Goal: Answer question/provide support

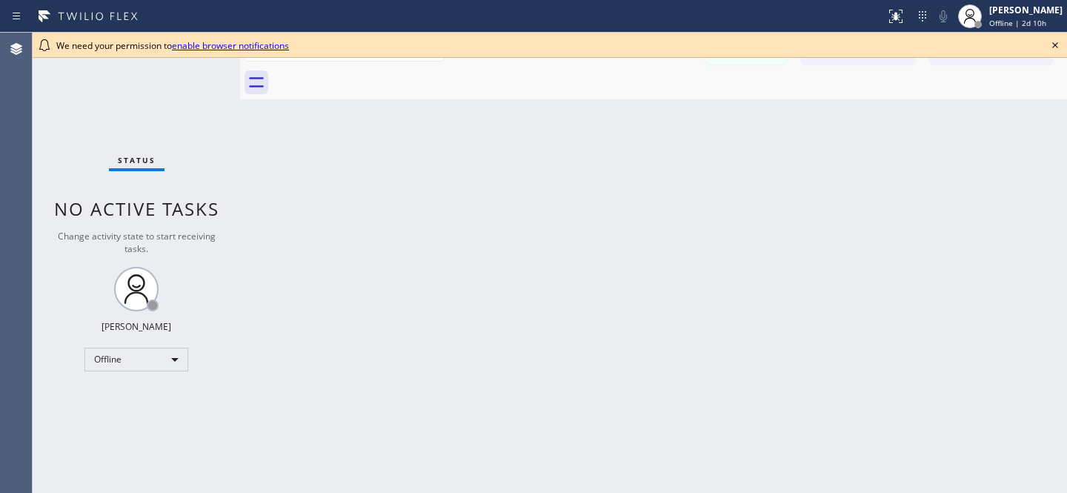
click at [1065, 38] on div "We need your permission to enable browser notifications" at bounding box center [550, 45] width 1034 height 25
click at [1061, 47] on icon at bounding box center [1055, 45] width 18 height 18
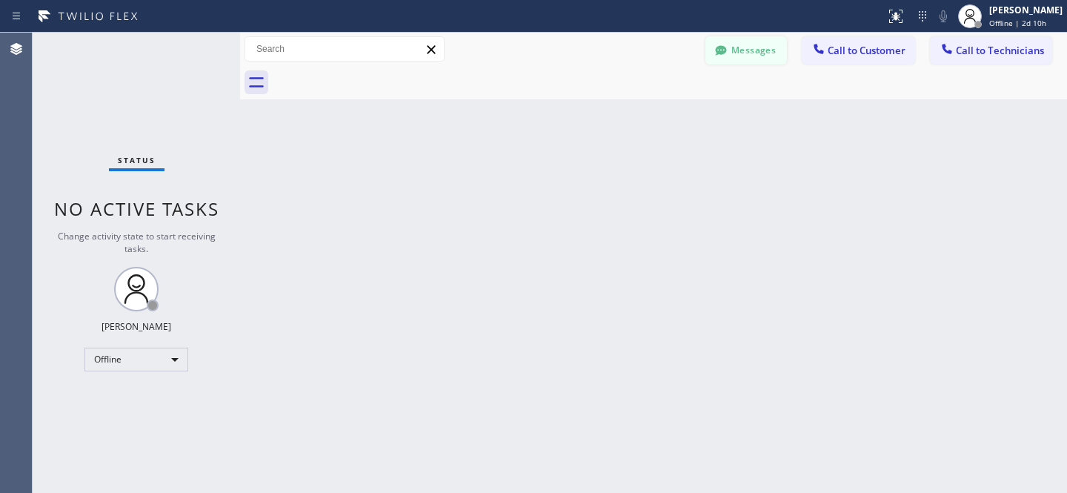
click at [733, 61] on button "Messages" at bounding box center [745, 50] width 81 height 28
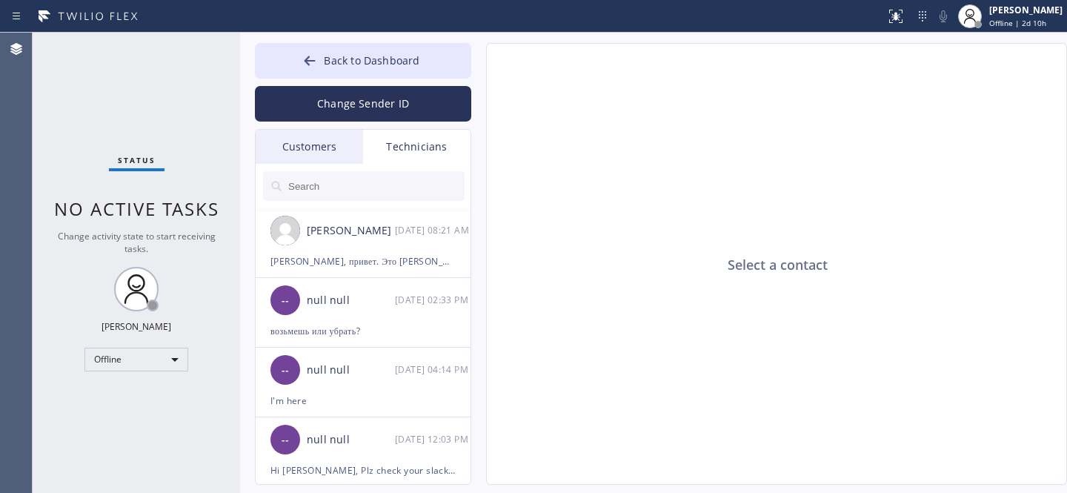
click at [333, 146] on div "Customers" at bounding box center [309, 147] width 107 height 34
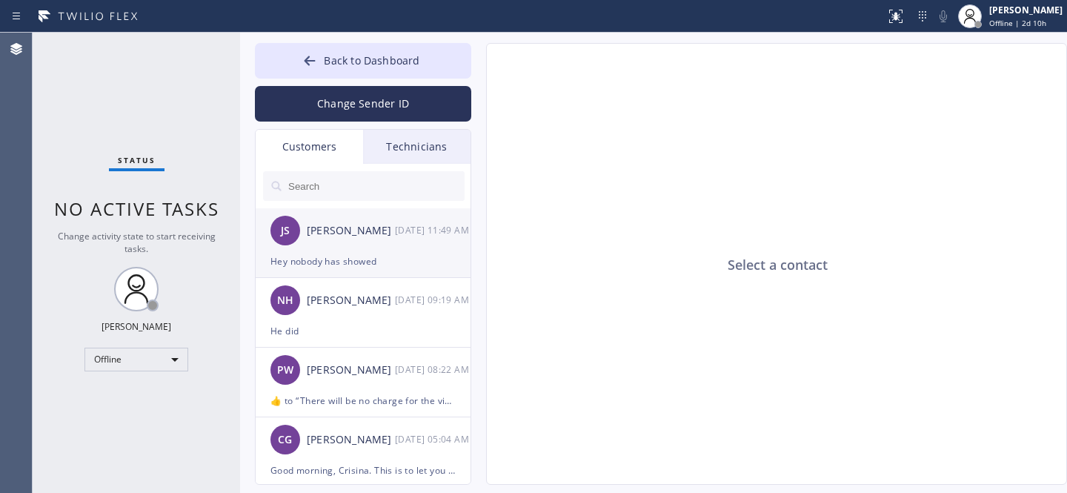
click at [367, 247] on div "JS [PERSON_NAME] [DATE] 11:49 AM" at bounding box center [364, 230] width 216 height 44
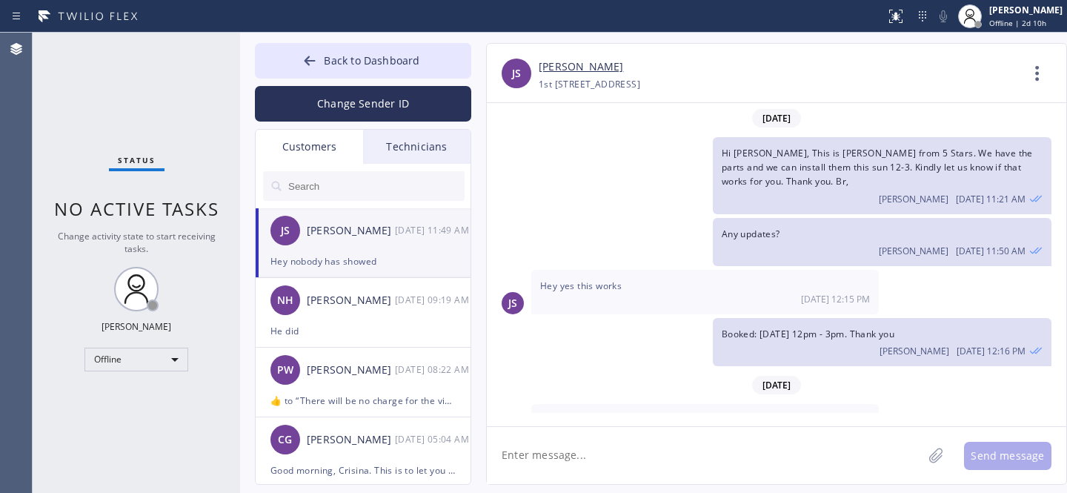
scroll to position [37, 0]
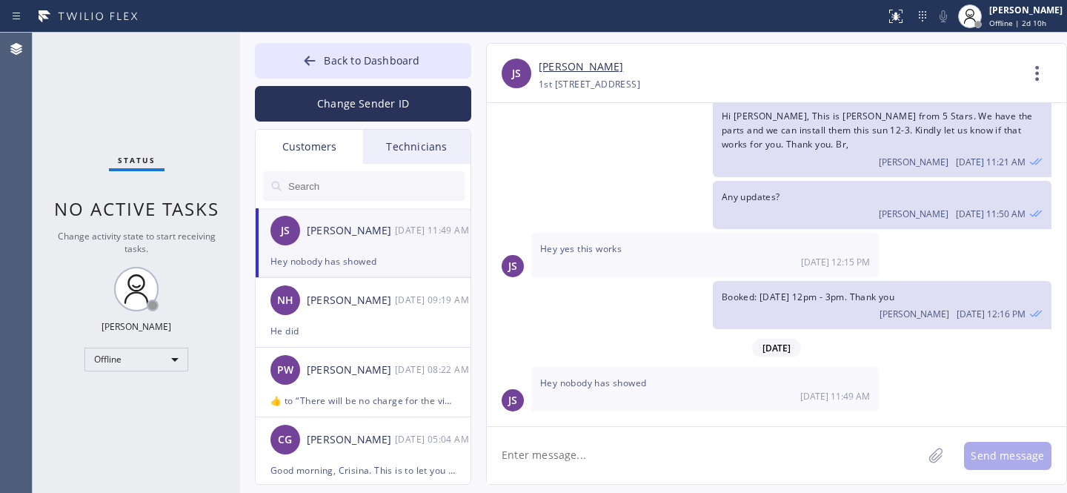
click at [559, 64] on link "[PERSON_NAME]" at bounding box center [581, 67] width 84 height 17
click at [321, 56] on button "Back to Dashboard" at bounding box center [363, 61] width 216 height 36
